Goal: Transaction & Acquisition: Obtain resource

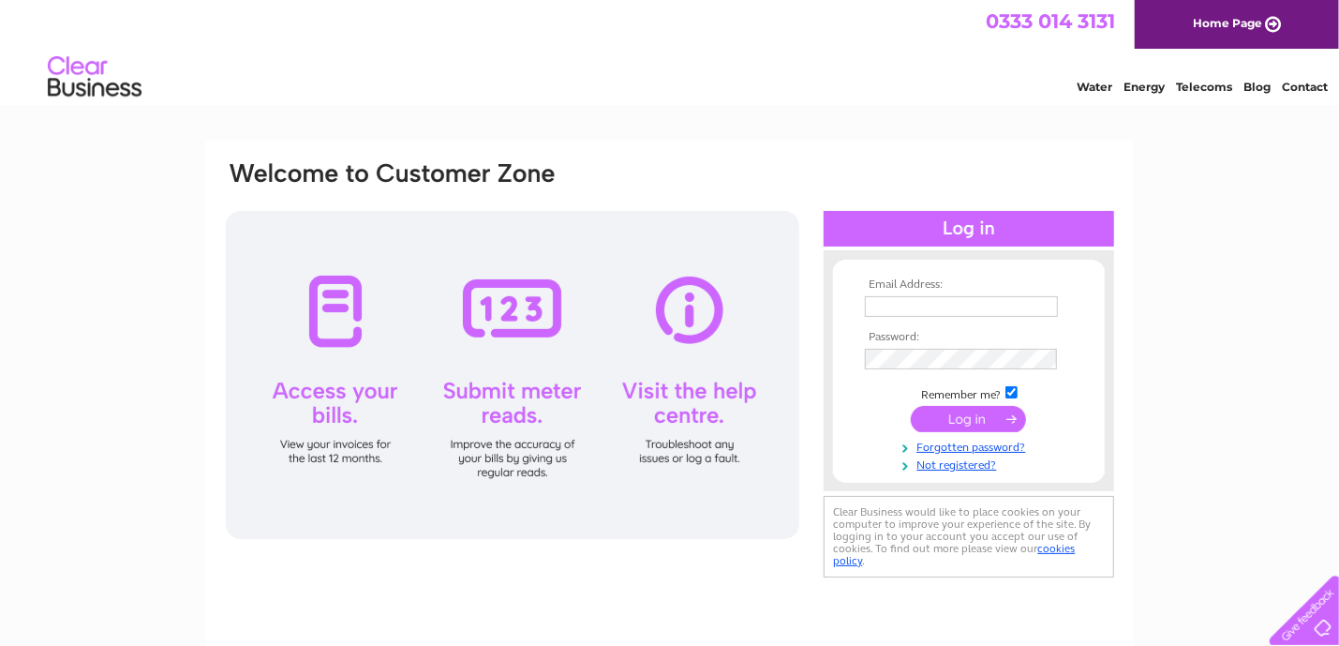
type input "[EMAIL_ADDRESS][PERSON_NAME][DOMAIN_NAME]"
click at [974, 425] on input "submit" at bounding box center [968, 419] width 115 height 26
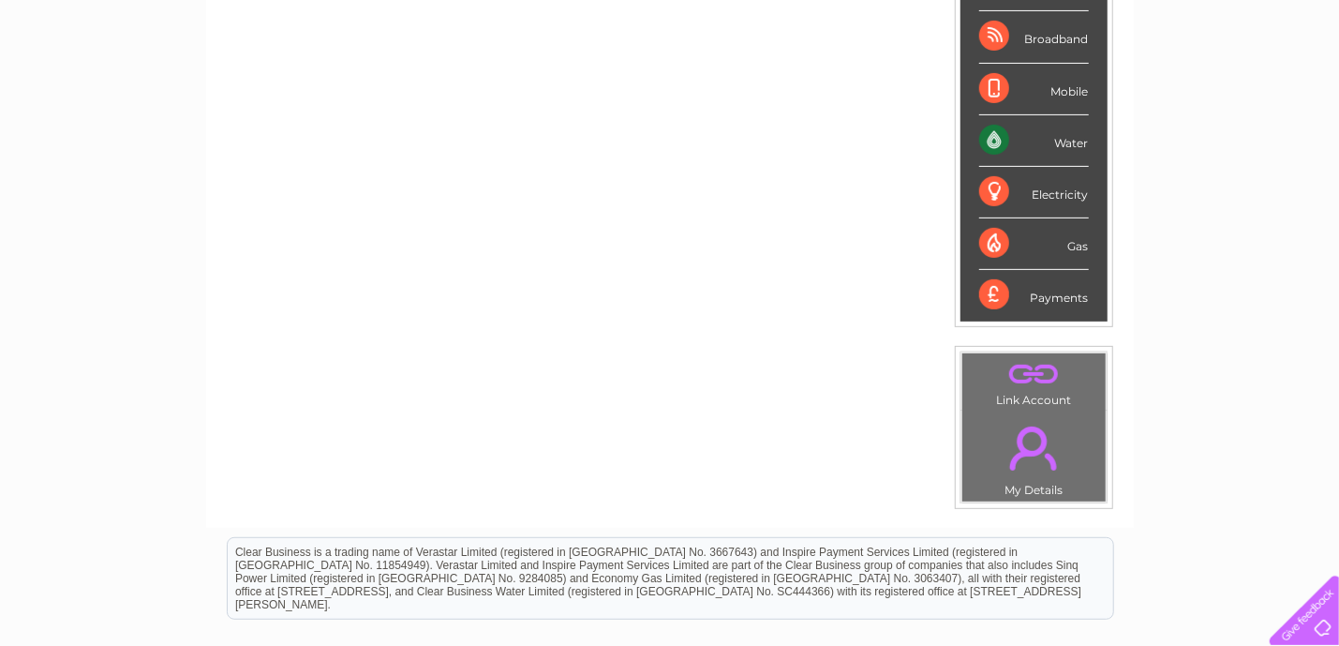
scroll to position [368, 0]
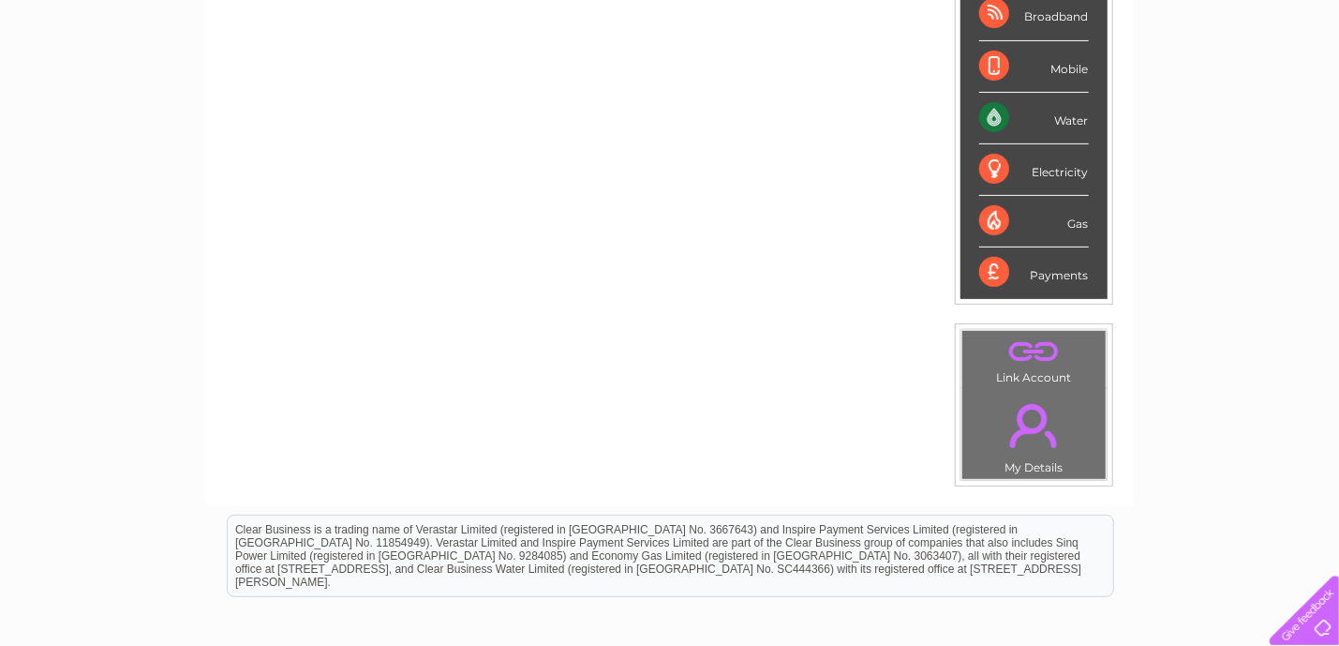
click at [1028, 407] on link "." at bounding box center [1034, 426] width 134 height 66
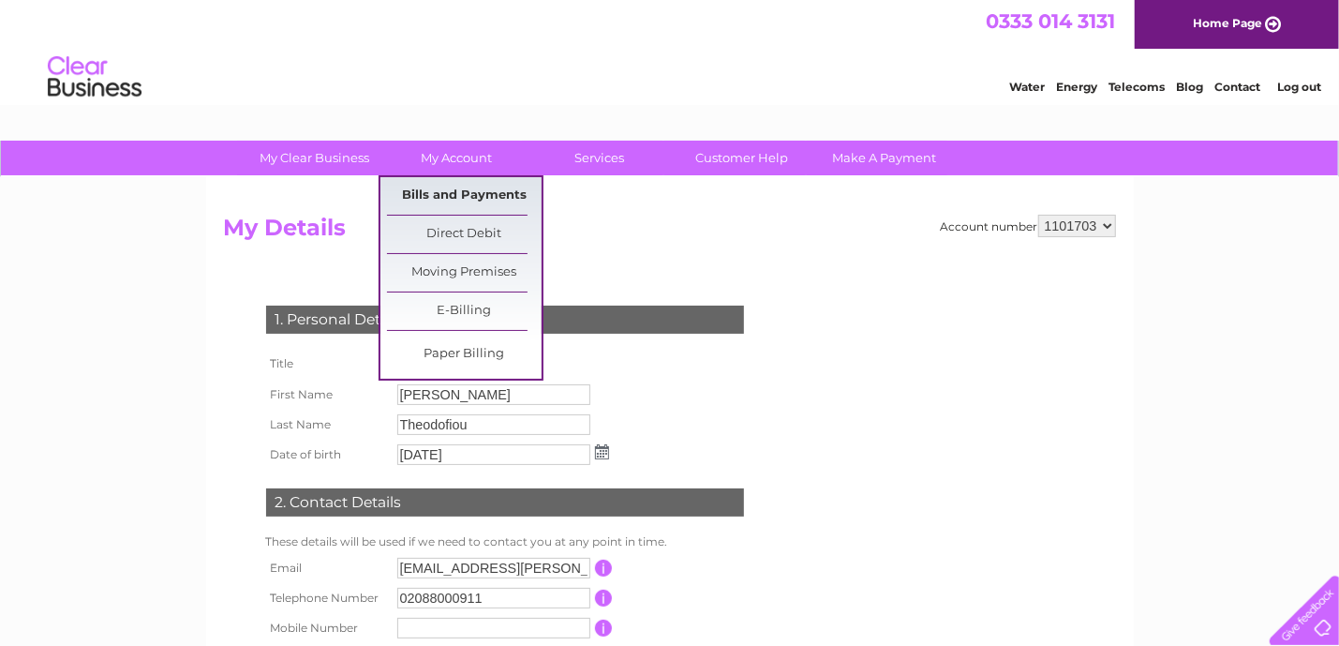
click at [454, 193] on link "Bills and Payments" at bounding box center [464, 195] width 155 height 37
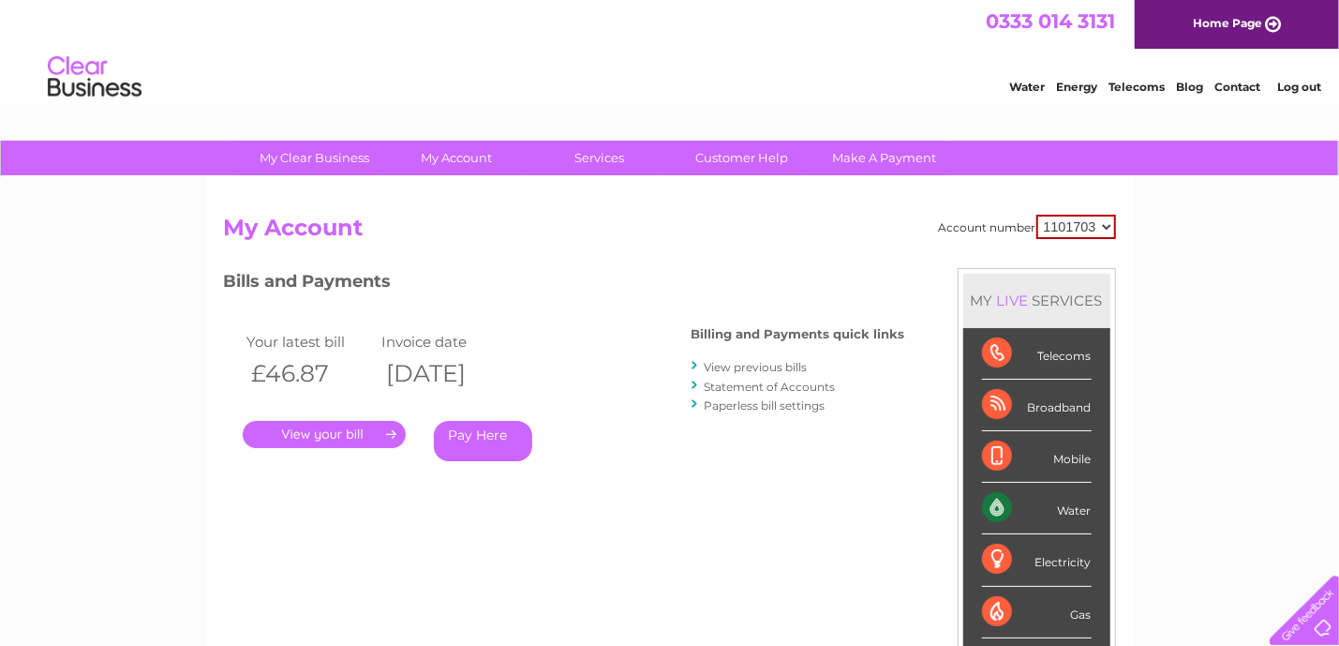
click at [357, 436] on link "." at bounding box center [324, 434] width 163 height 27
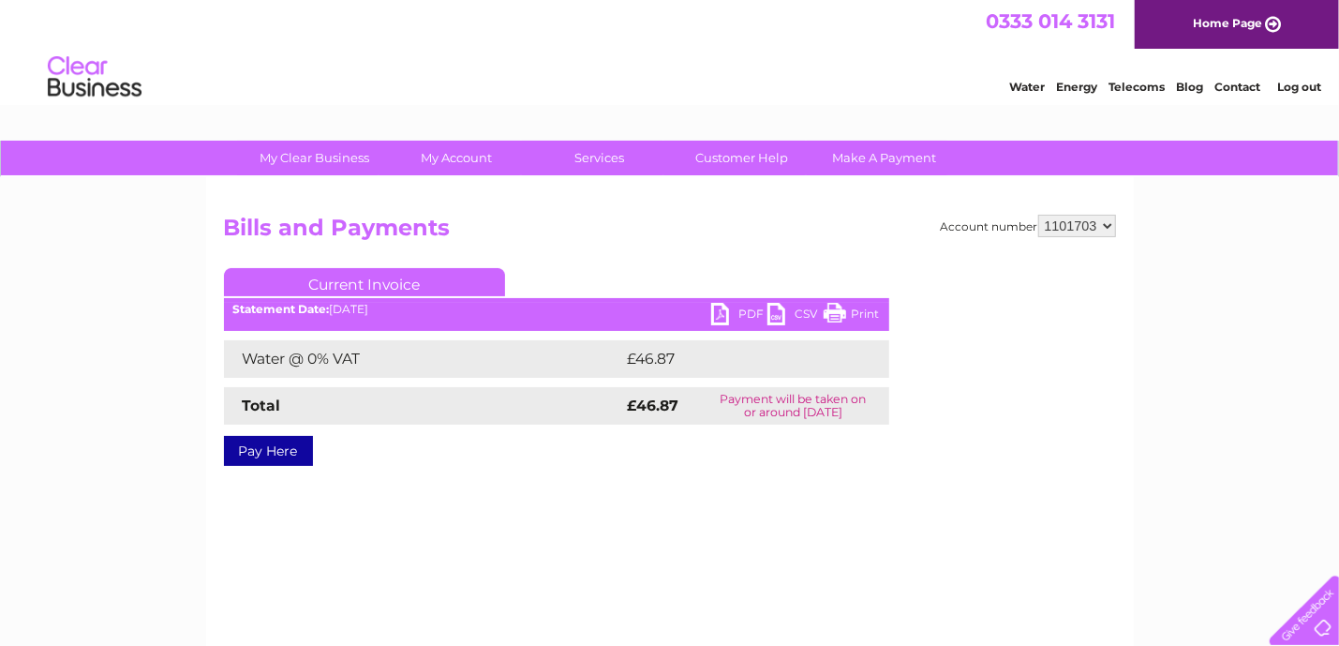
click at [751, 319] on link "PDF" at bounding box center [739, 316] width 56 height 27
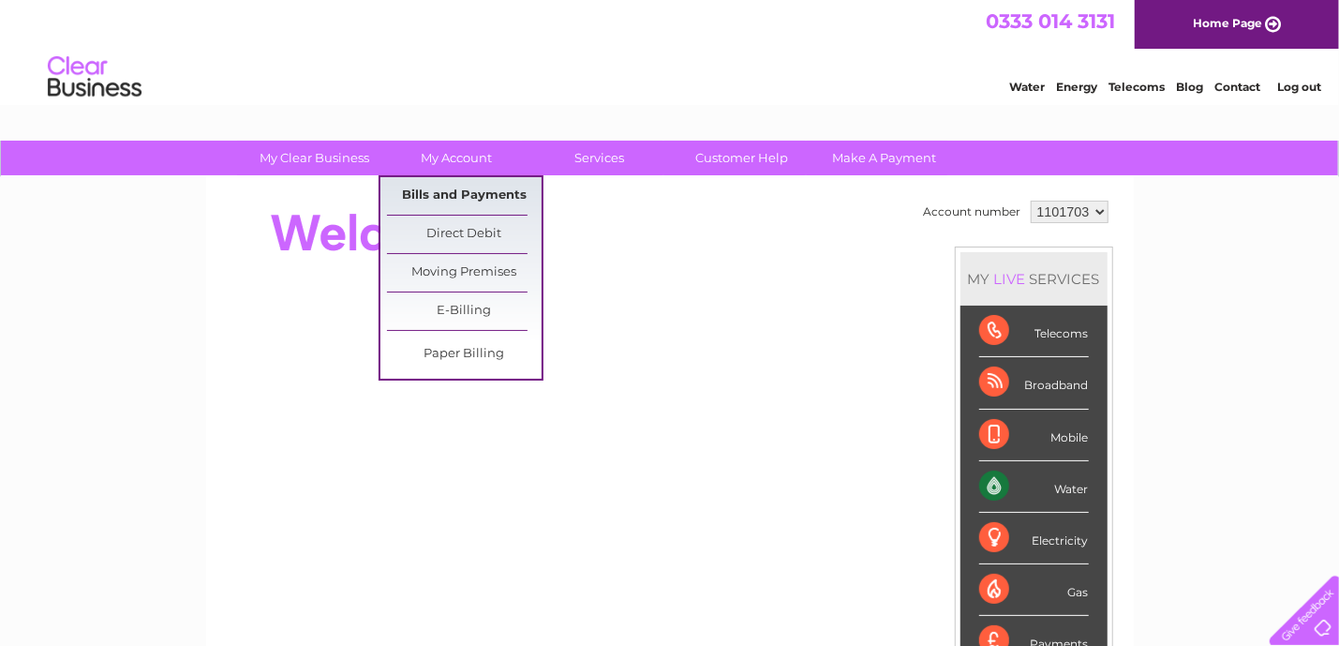
click at [437, 196] on link "Bills and Payments" at bounding box center [464, 195] width 155 height 37
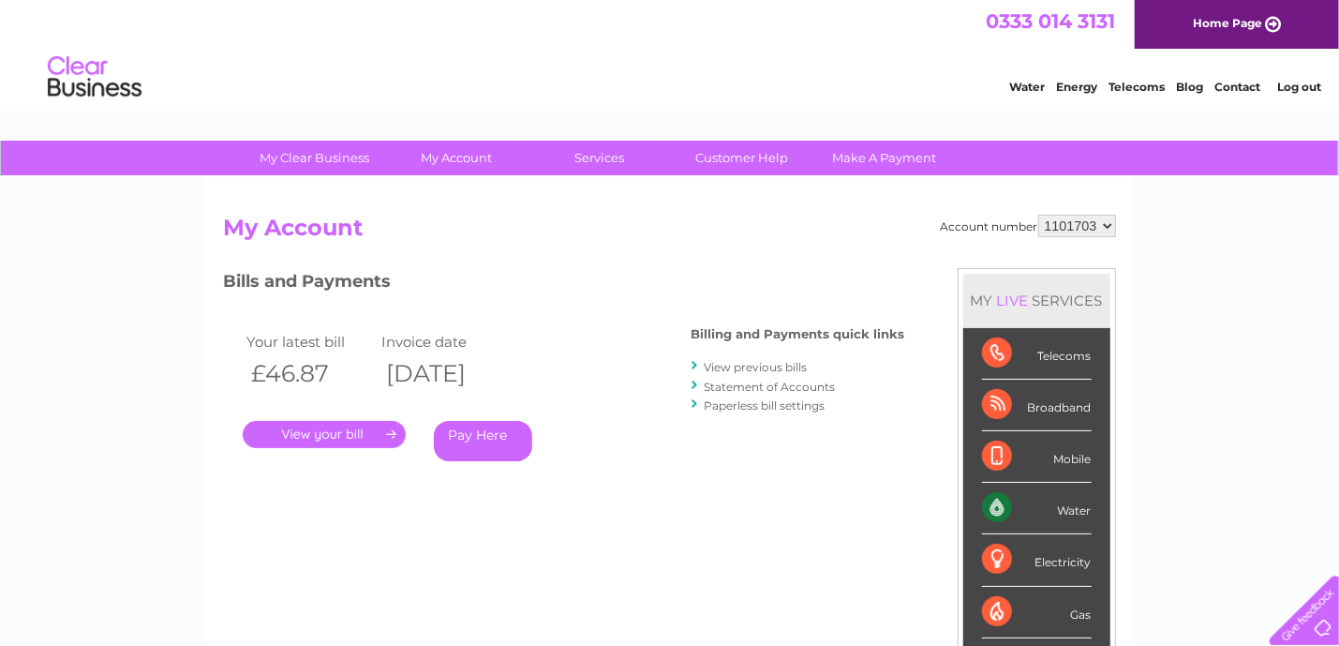
click at [321, 437] on link "." at bounding box center [324, 434] width 163 height 27
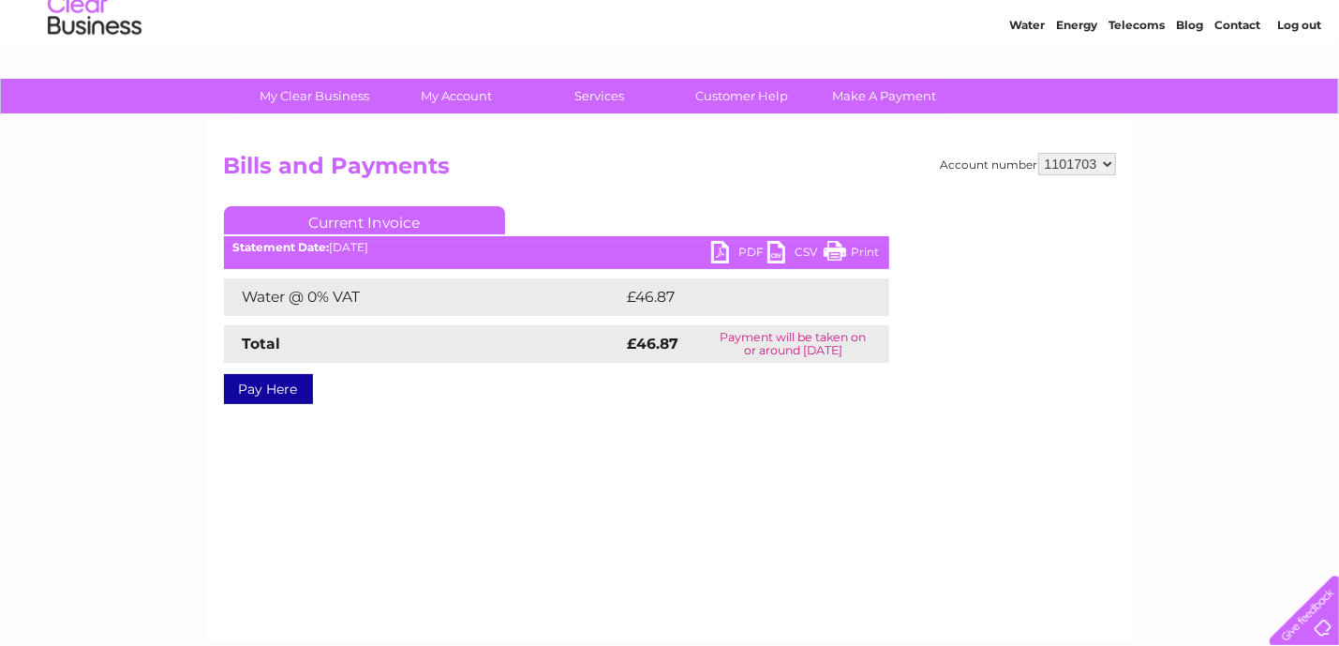
scroll to position [94, 0]
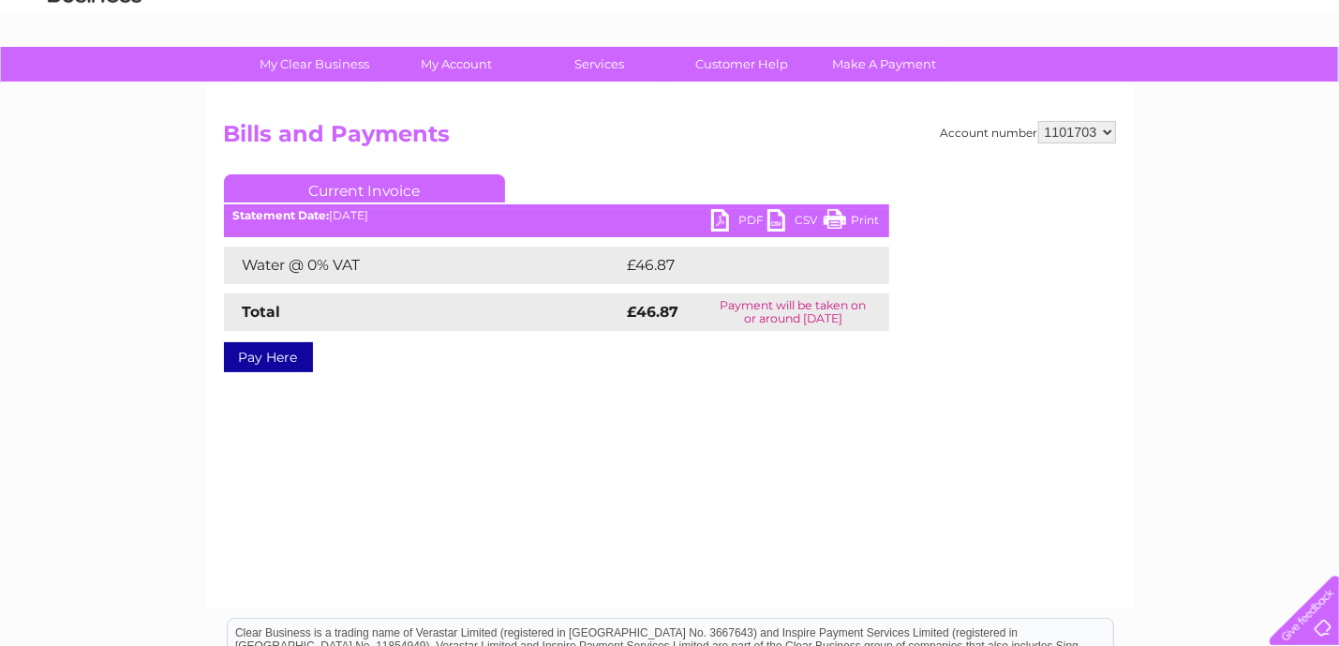
click at [738, 215] on link "PDF" at bounding box center [739, 222] width 56 height 27
